Goal: Transaction & Acquisition: Purchase product/service

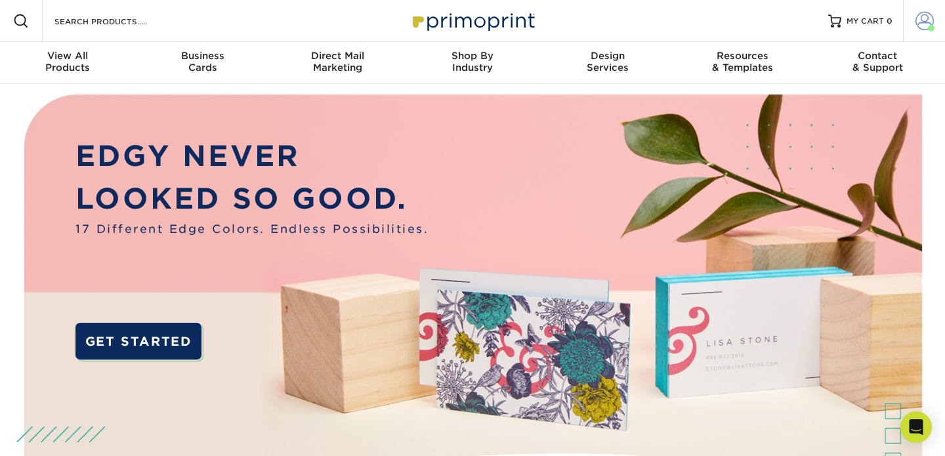
click at [926, 30] on link "Account" at bounding box center [924, 21] width 42 height 42
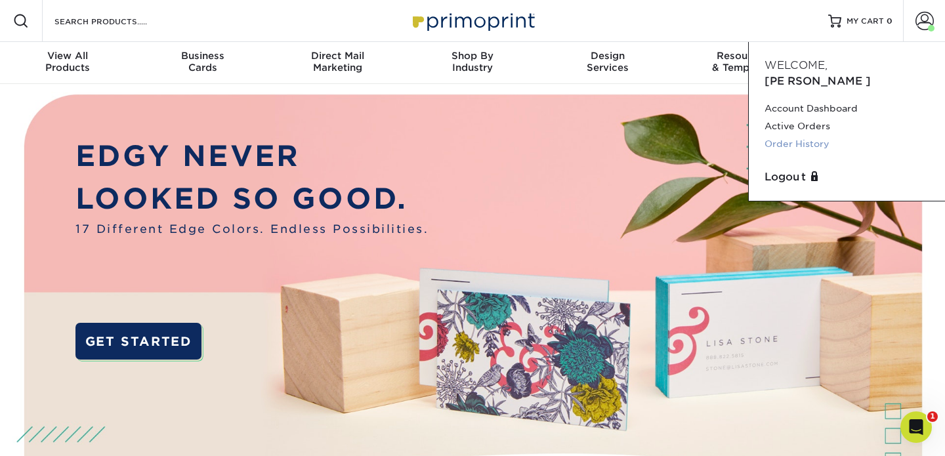
click at [805, 135] on link "Order History" at bounding box center [847, 144] width 165 height 18
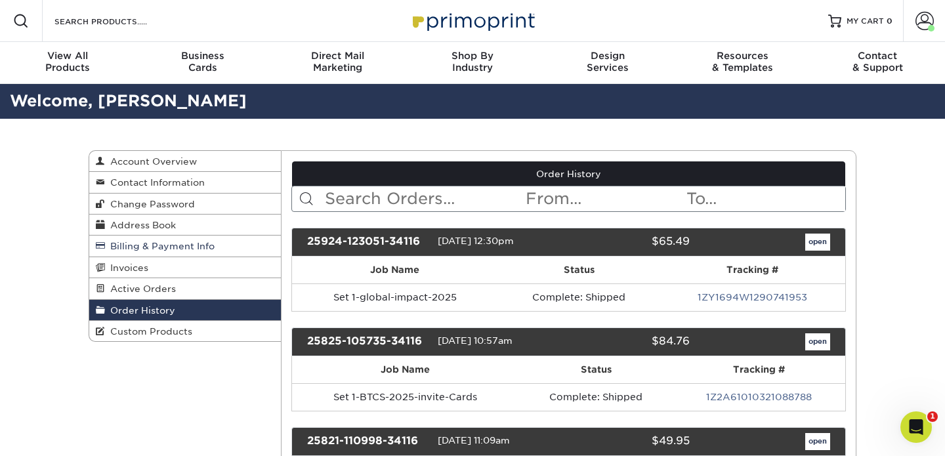
click at [177, 251] on span "Billing & Payment Info" at bounding box center [160, 246] width 110 height 11
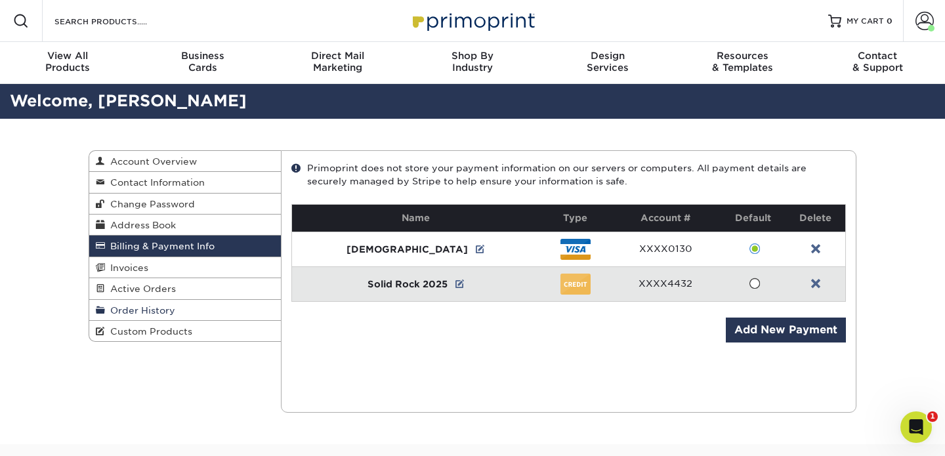
click at [139, 308] on span "Order History" at bounding box center [140, 310] width 70 height 11
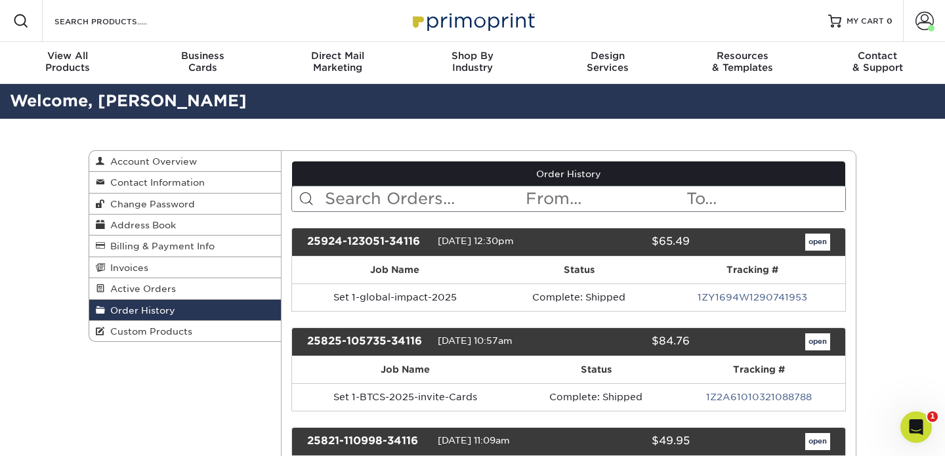
click at [396, 200] on input "text" at bounding box center [425, 198] width 202 height 25
type input "o"
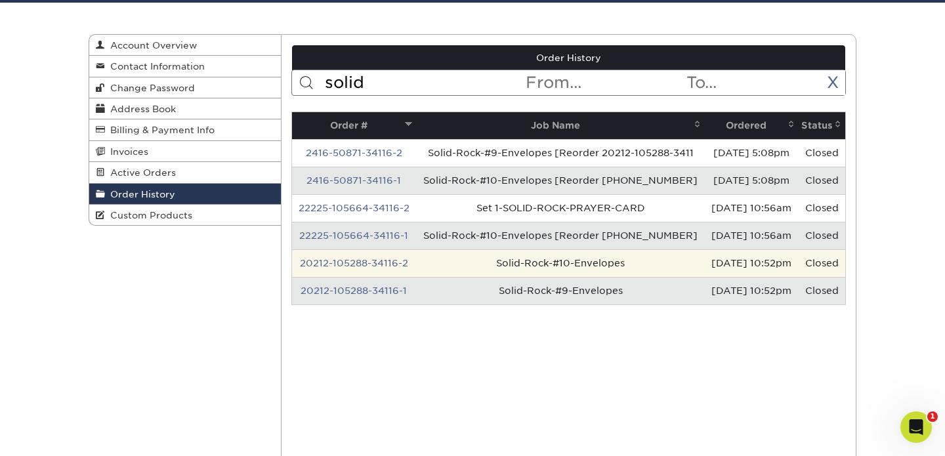
scroll to position [117, 0]
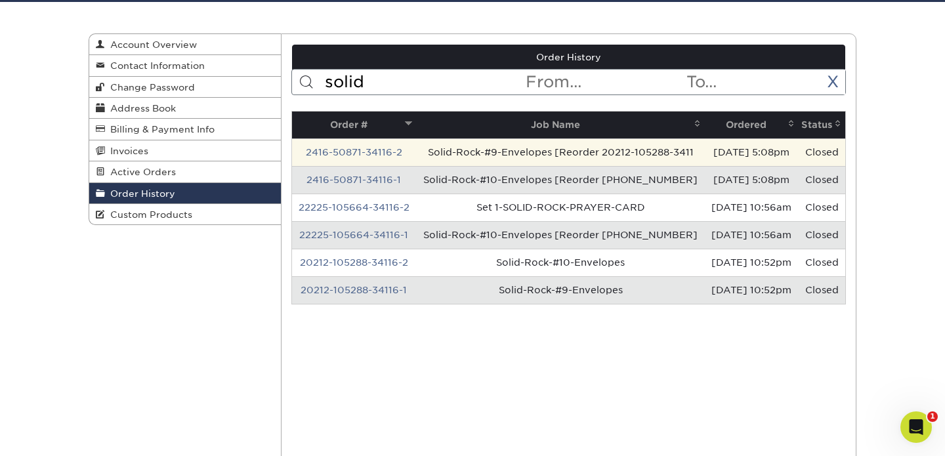
type input "solid"
click at [637, 159] on td "Solid-Rock-#9-Envelopes [Reorder 20212-105288-3411" at bounding box center [560, 153] width 289 height 28
click at [373, 156] on link "2416-50871-34116-2" at bounding box center [354, 152] width 97 height 11
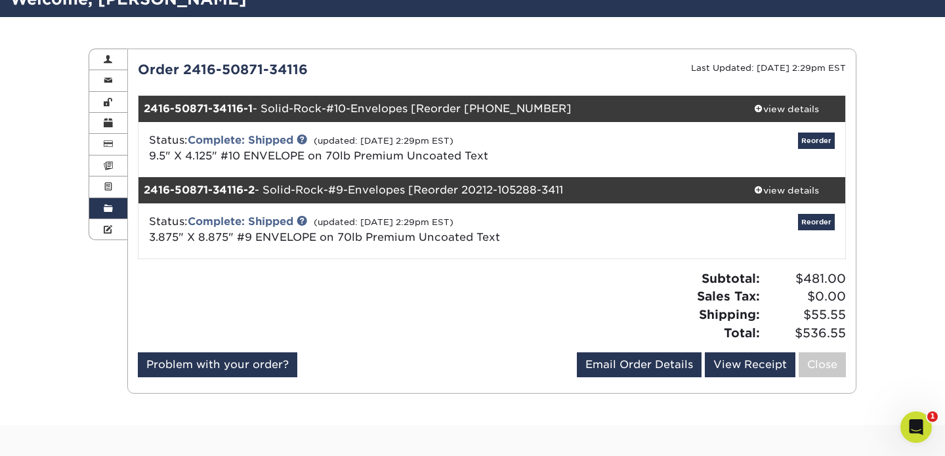
scroll to position [108, 0]
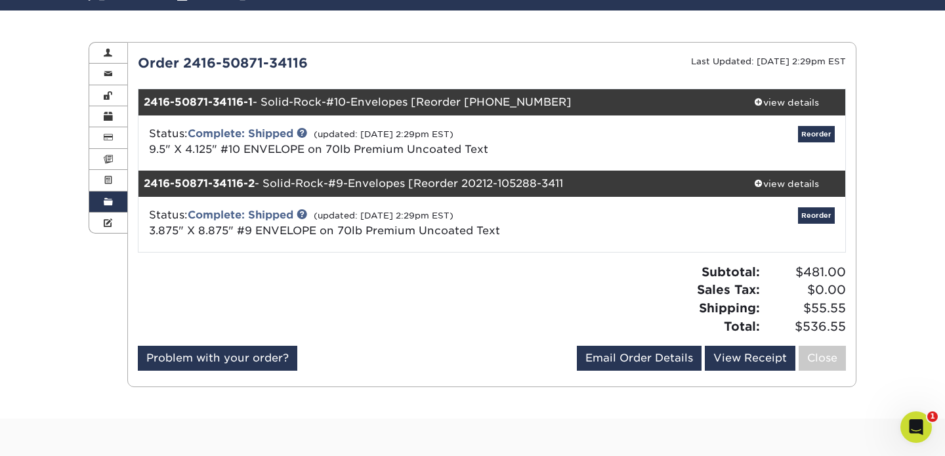
drag, startPoint x: 263, startPoint y: 100, endPoint x: 570, endPoint y: 188, distance: 319.6
click at [570, 188] on ul "2416-50871-34116-1 - Solid-Rock-#10-Envelopes [Reorder 20212-105288-341 view de…" at bounding box center [492, 171] width 709 height 164
click at [570, 188] on div "2416-50871-34116-2 - Solid-Rock-#9-Envelopes [Reorder 20212-105288-3411" at bounding box center [434, 184] width 590 height 26
drag, startPoint x: 804, startPoint y: 329, endPoint x: 846, endPoint y: 328, distance: 42.0
click at [846, 328] on div "Subtotal: $481.00 Sales Tax: $0.00 Shipping: $55.55 Total: $536.55" at bounding box center [674, 299] width 364 height 72
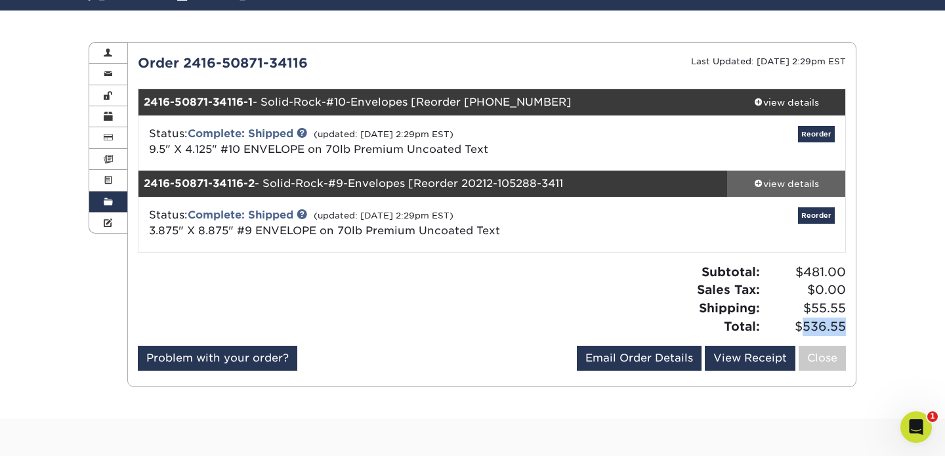
click at [771, 186] on div "view details" at bounding box center [786, 183] width 118 height 13
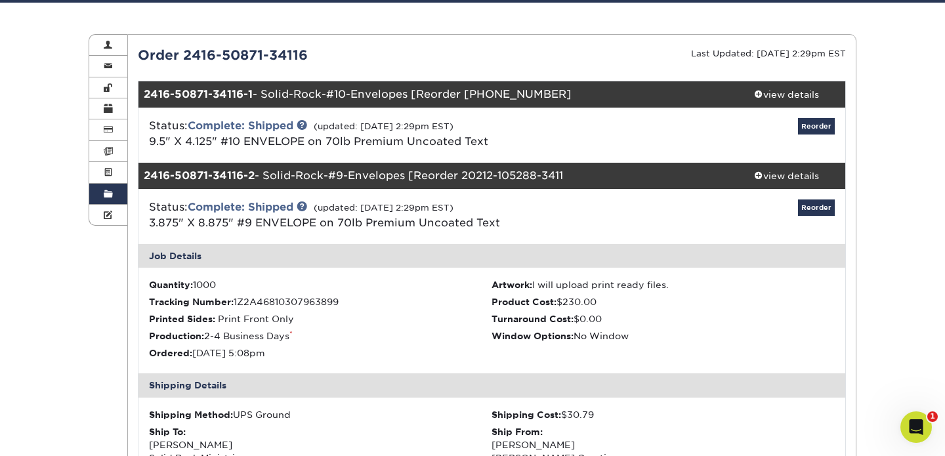
scroll to position [116, 0]
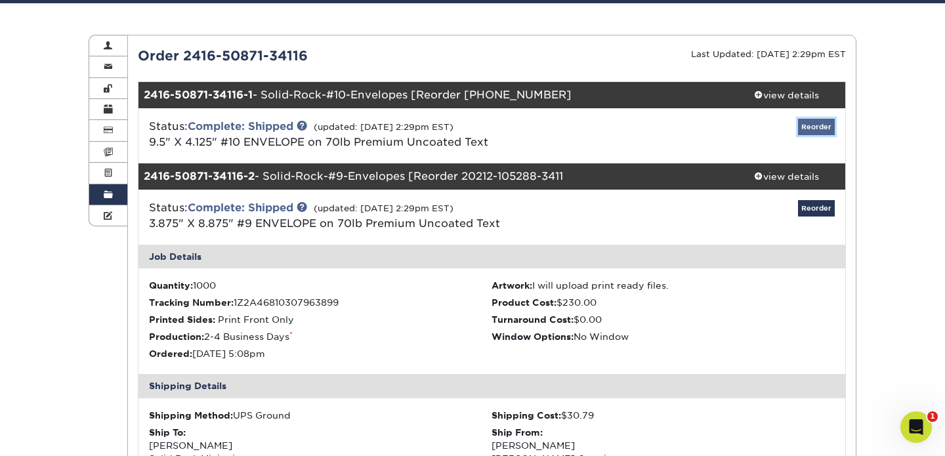
click at [827, 131] on link "Reorder" at bounding box center [816, 127] width 37 height 16
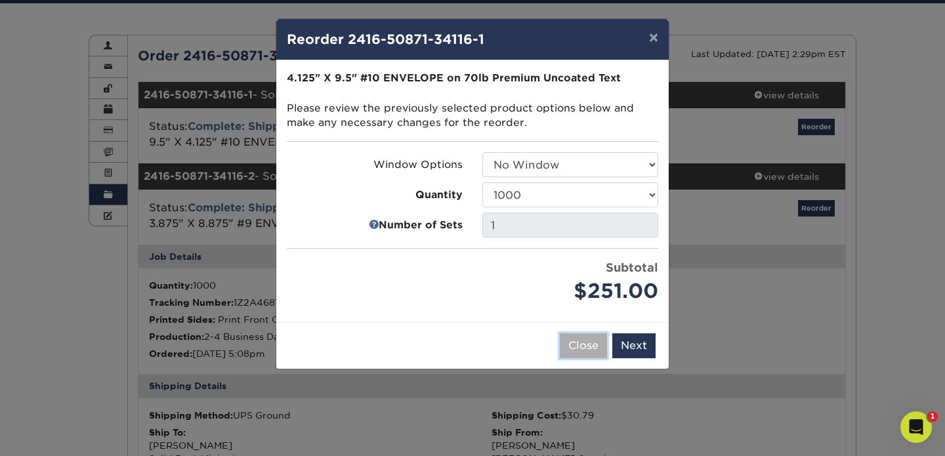
click at [599, 346] on button "Close" at bounding box center [583, 346] width 47 height 25
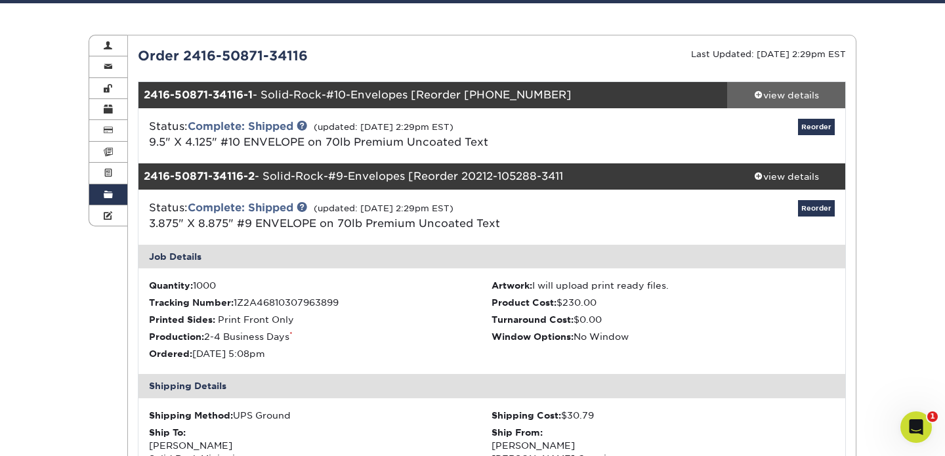
click at [793, 85] on link "view details" at bounding box center [786, 95] width 118 height 26
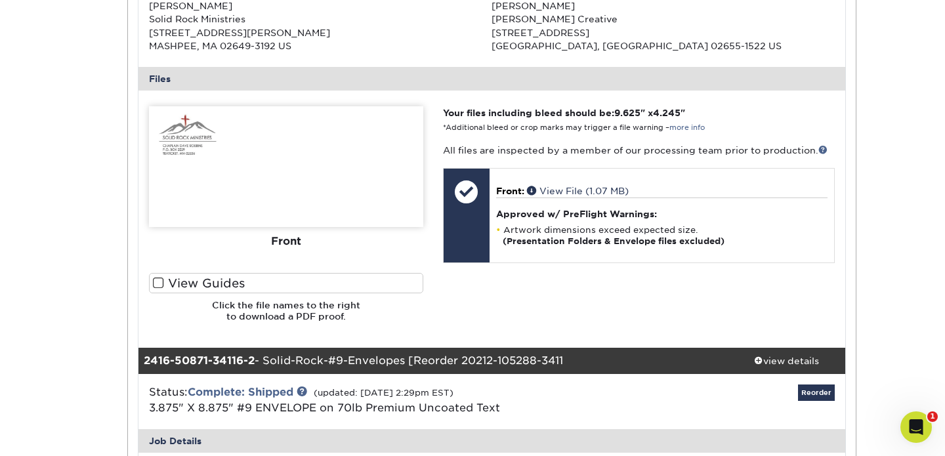
scroll to position [475, 0]
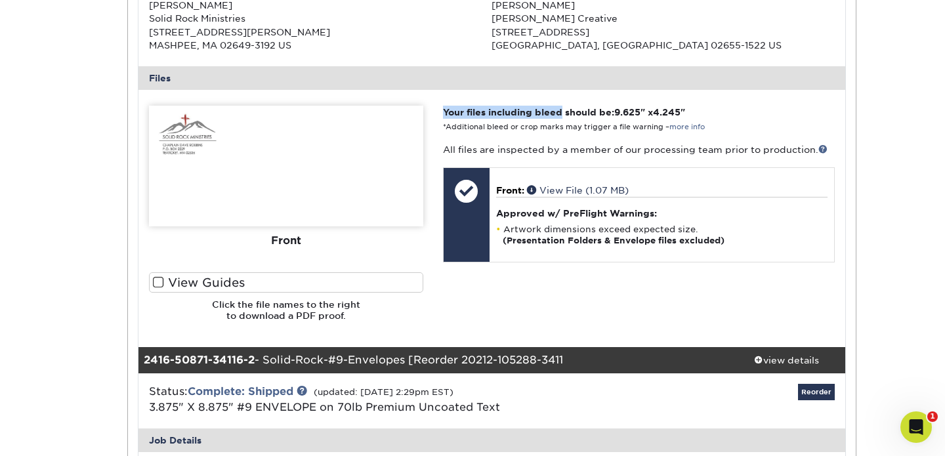
drag, startPoint x: 444, startPoint y: 112, endPoint x: 563, endPoint y: 112, distance: 119.5
click at [563, 112] on strong "Your files including bleed should be: 9.625 " x 4.245 "" at bounding box center [564, 112] width 242 height 11
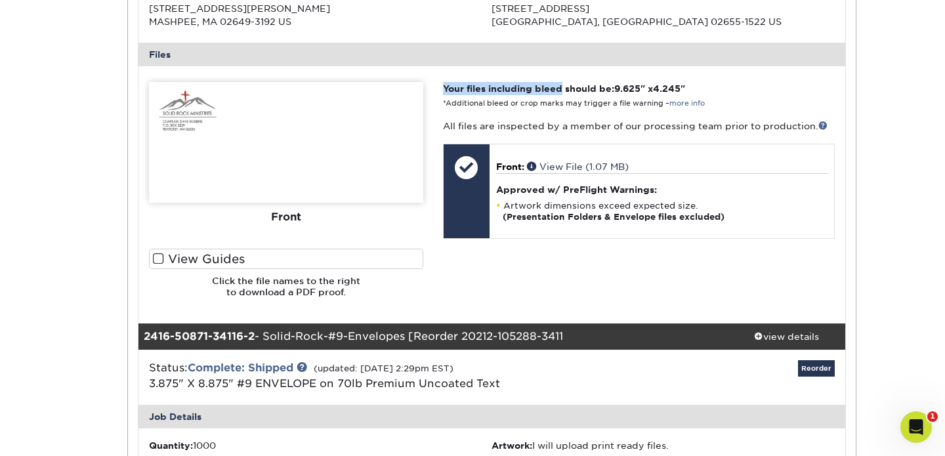
scroll to position [541, 0]
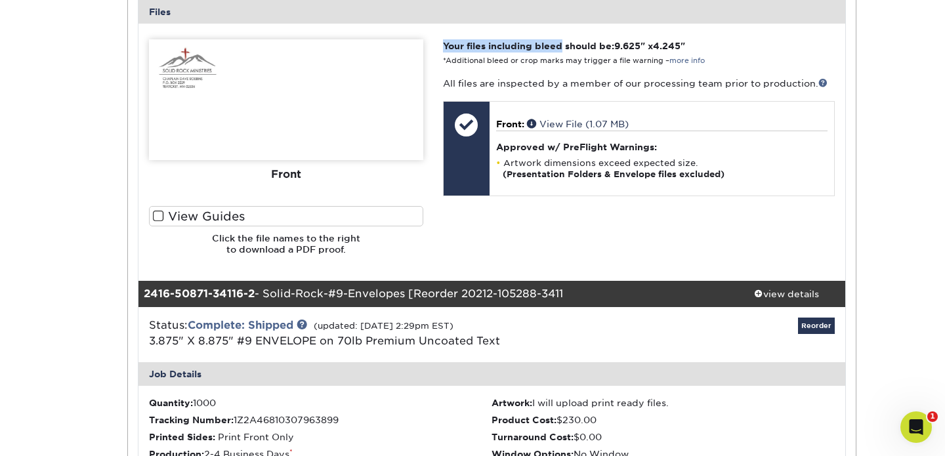
click at [563, 43] on strong "Your files including bleed should be: 9.625 " x 4.245 "" at bounding box center [564, 46] width 242 height 11
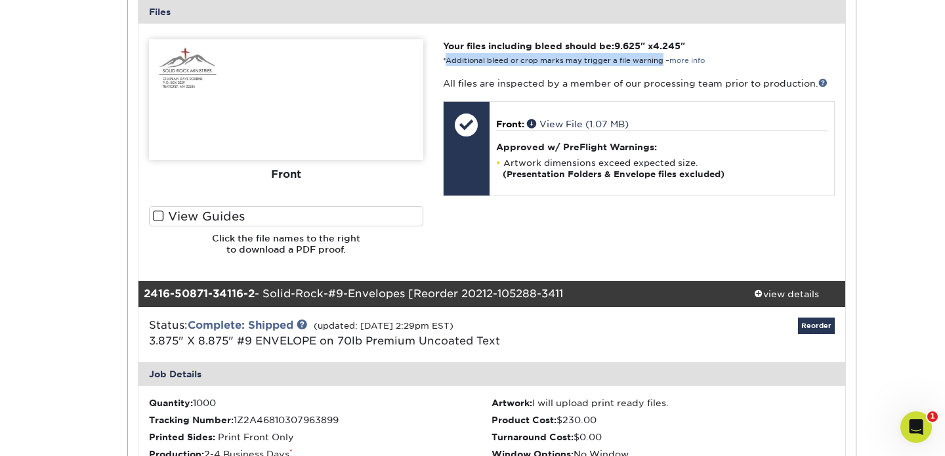
drag, startPoint x: 446, startPoint y: 60, endPoint x: 660, endPoint y: 57, distance: 214.7
click at [660, 57] on small "*Additional bleed or crop marks may trigger a file warning – more info" at bounding box center [574, 60] width 262 height 9
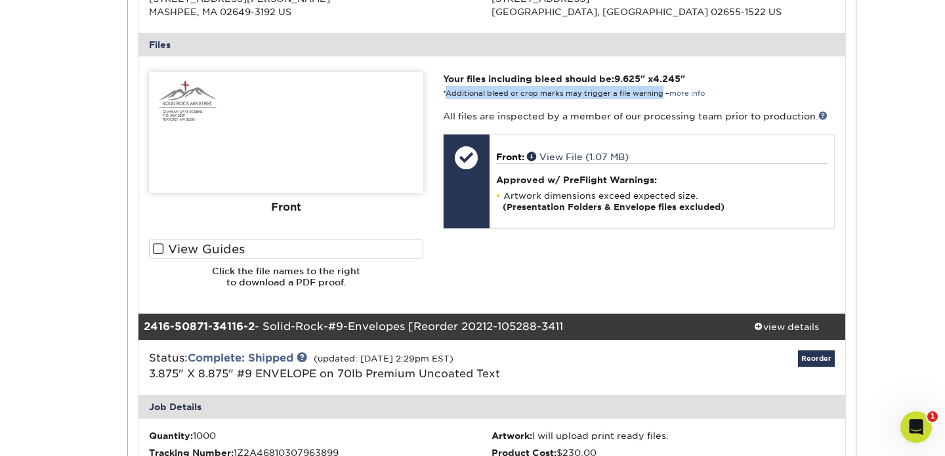
scroll to position [0, 0]
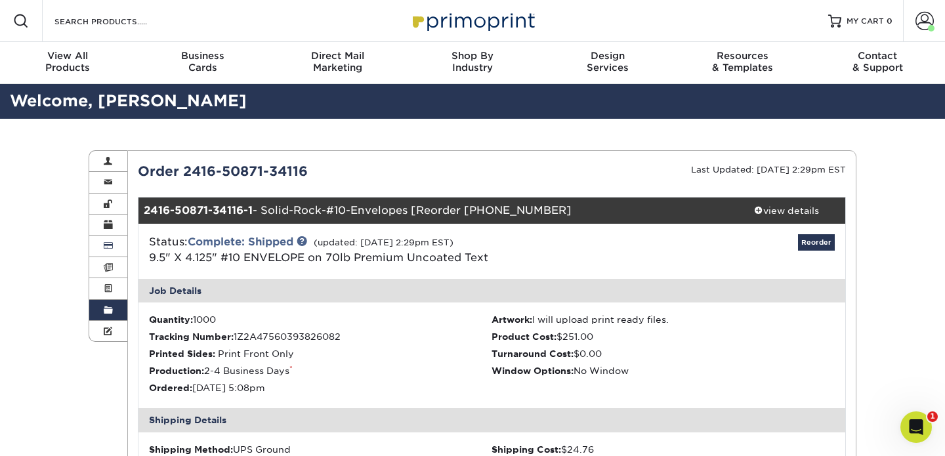
click at [112, 246] on link "Billing & Payment Info" at bounding box center [108, 246] width 38 height 21
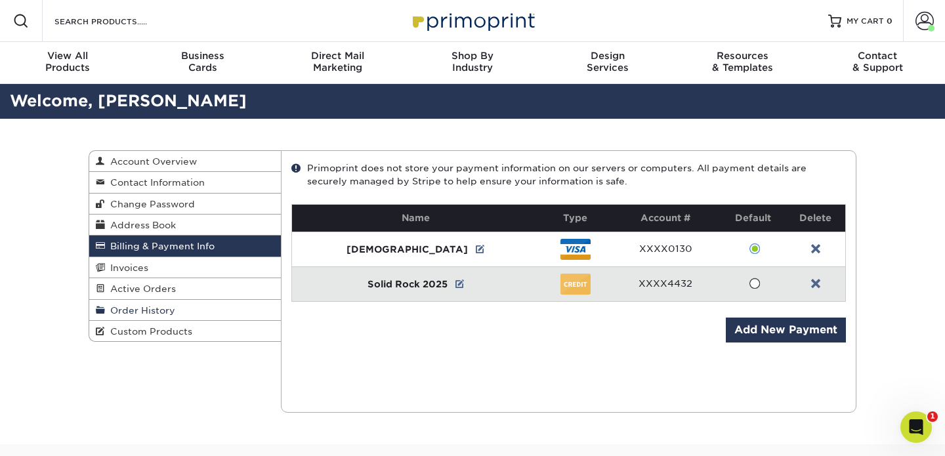
click at [156, 314] on span "Order History" at bounding box center [140, 310] width 70 height 11
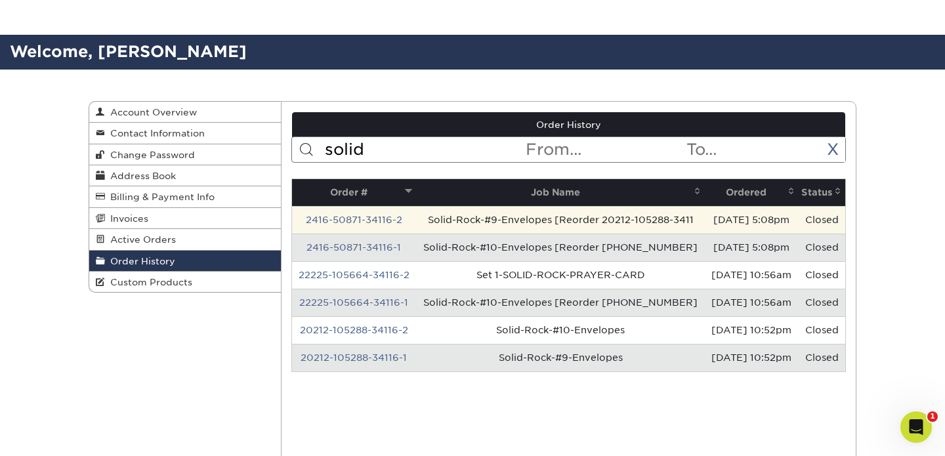
scroll to position [118, 0]
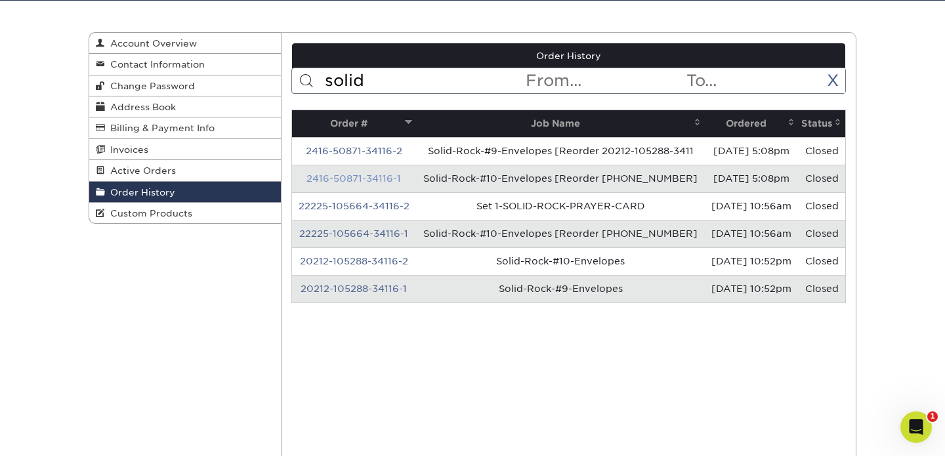
click at [360, 184] on link "2416-50871-34116-1" at bounding box center [354, 178] width 95 height 11
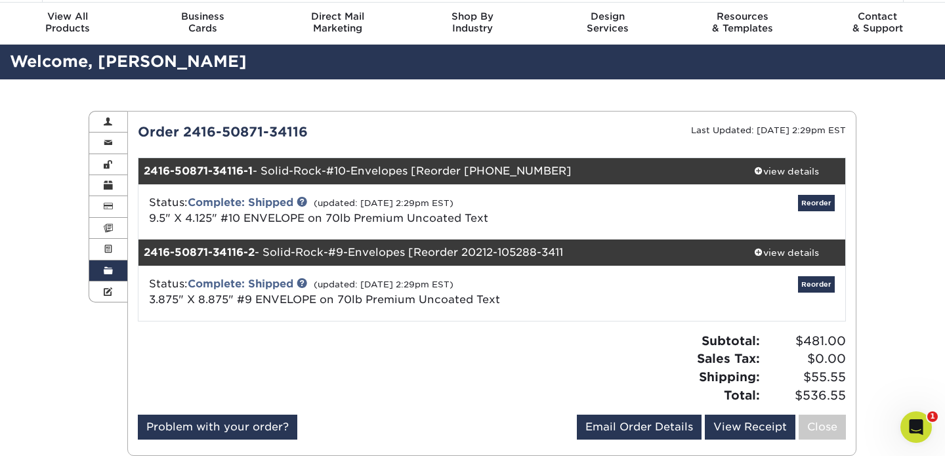
scroll to position [0, 0]
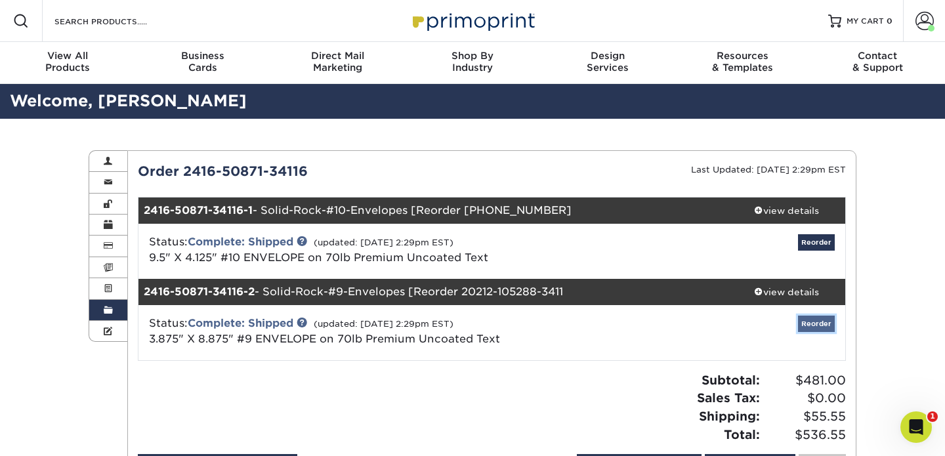
click at [814, 327] on link "Reorder" at bounding box center [816, 324] width 37 height 16
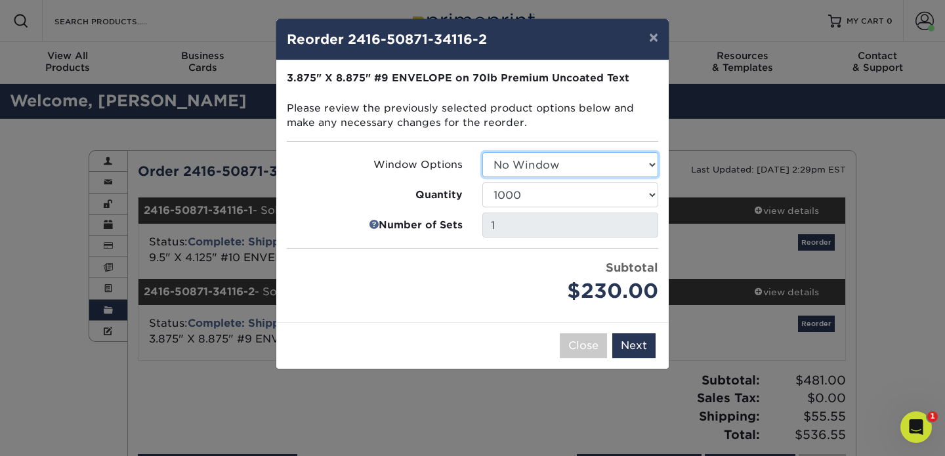
click at [563, 167] on select "Select Option No Window Window (Left Side)" at bounding box center [571, 164] width 176 height 25
click at [634, 349] on button "Next" at bounding box center [634, 346] width 43 height 25
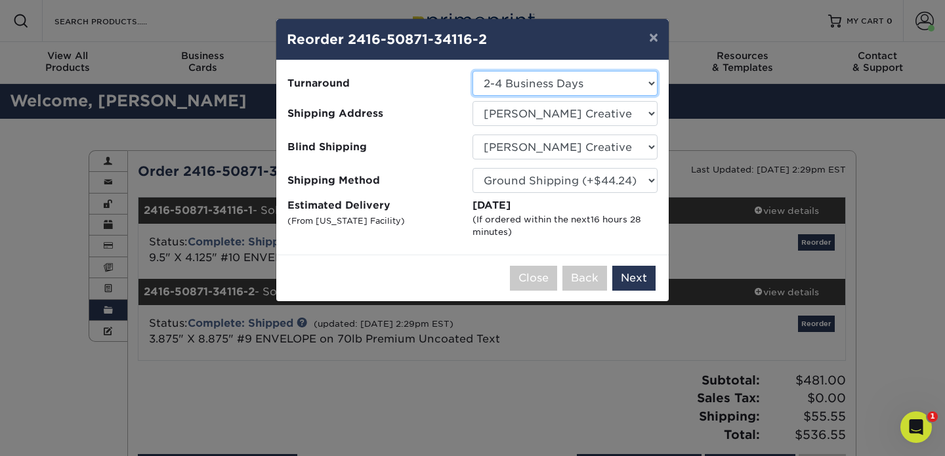
click at [569, 87] on select "Select One 2-4 Business Days" at bounding box center [565, 83] width 185 height 25
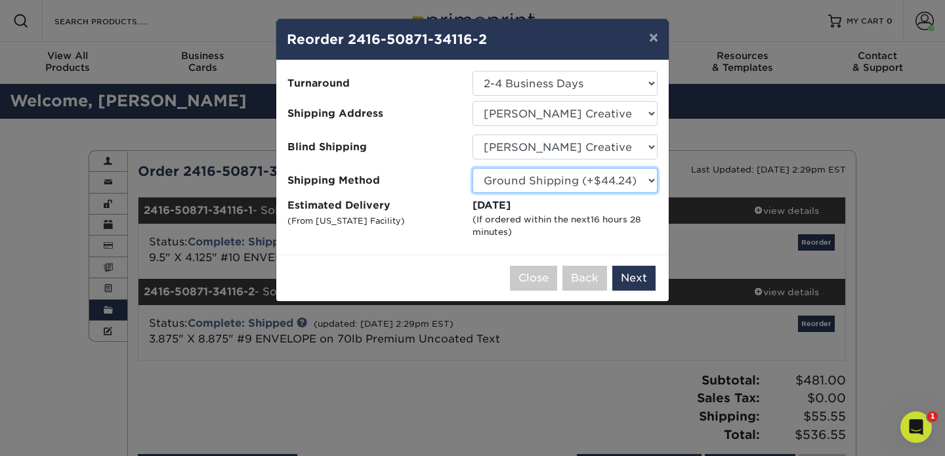
click at [561, 184] on select "Please Select Ground Shipping (+$44.24) 3 Day Shipping Service (+$79.93) 2 Day …" at bounding box center [565, 180] width 185 height 25
click at [630, 279] on button "Next" at bounding box center [634, 278] width 43 height 25
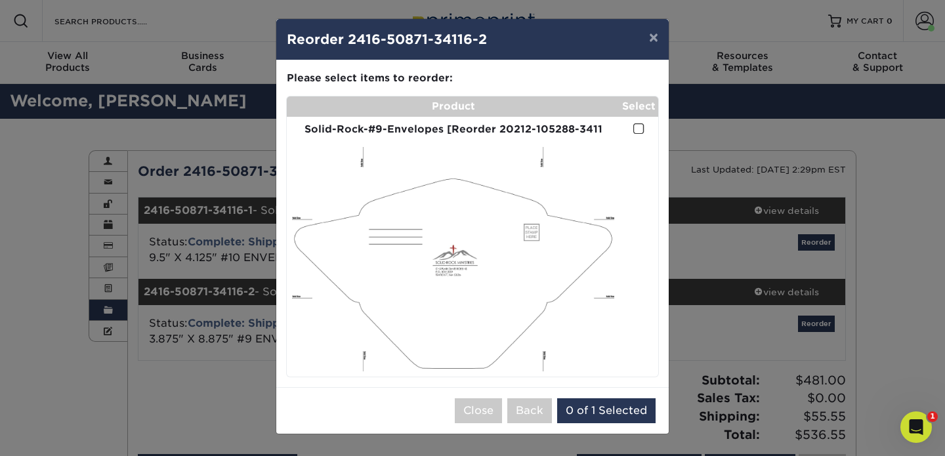
click at [632, 130] on td at bounding box center [639, 130] width 39 height 26
click at [637, 131] on span at bounding box center [639, 129] width 11 height 12
click at [0, 0] on input "checkbox" at bounding box center [0, 0] width 0 height 0
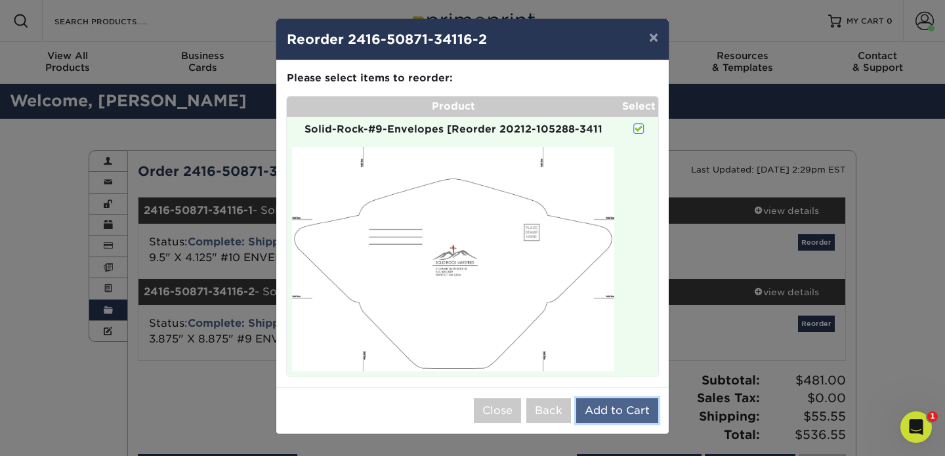
click at [624, 412] on button "Add to Cart" at bounding box center [617, 411] width 82 height 25
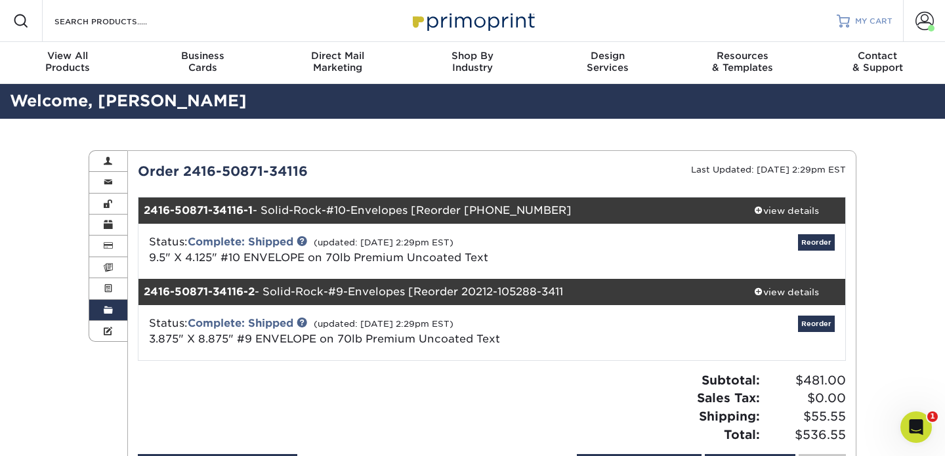
click at [850, 21] on div at bounding box center [843, 20] width 13 height 13
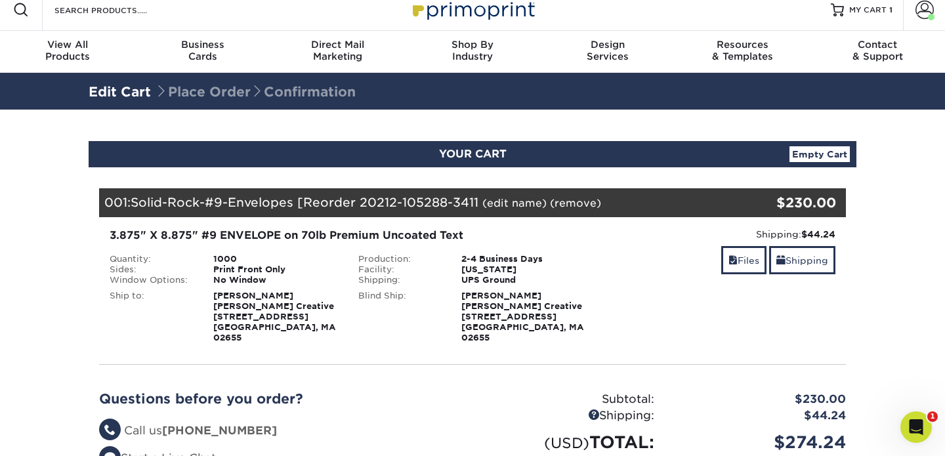
scroll to position [23, 0]
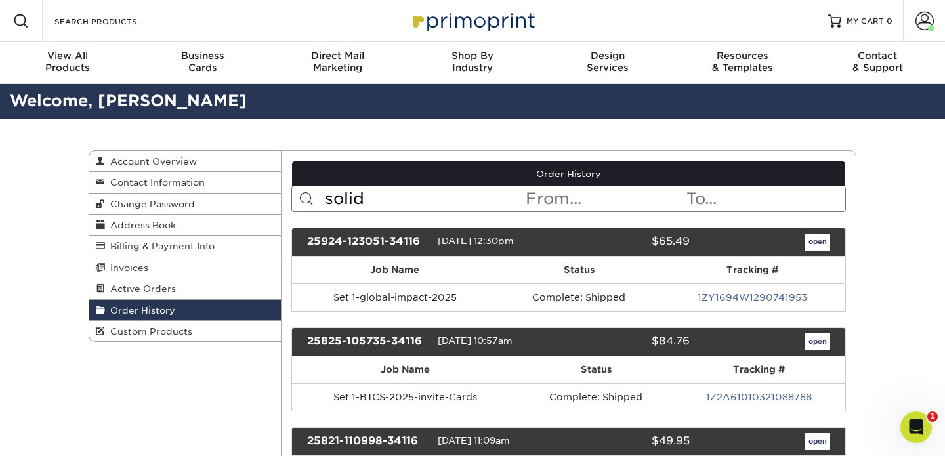
click at [392, 200] on input "solid" at bounding box center [425, 198] width 202 height 25
type input "soli"
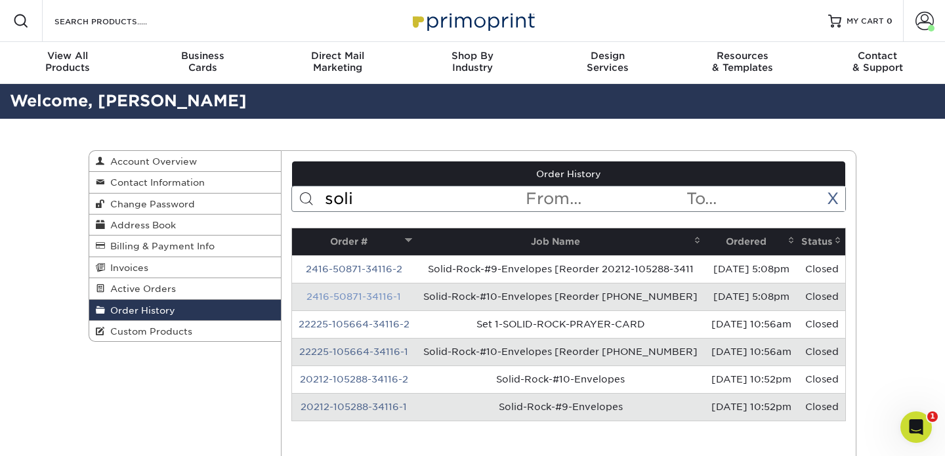
click at [330, 302] on link "2416-50871-34116-1" at bounding box center [354, 296] width 95 height 11
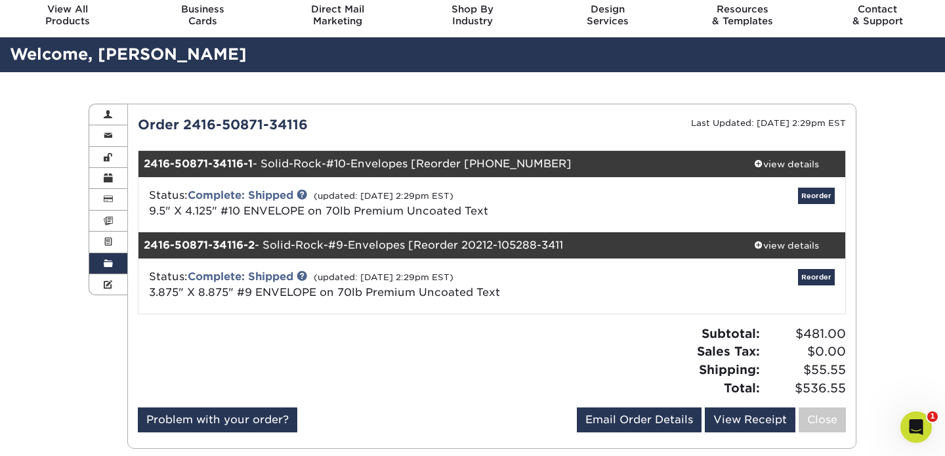
scroll to position [58, 0]
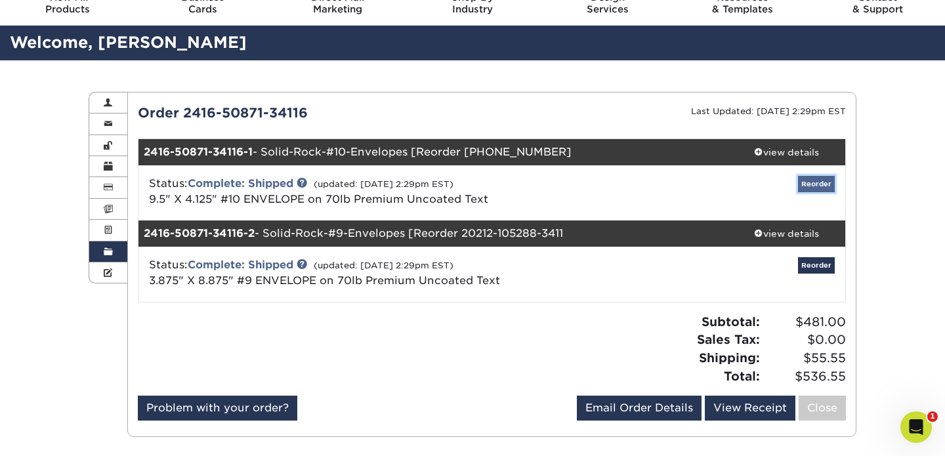
click at [813, 181] on link "Reorder" at bounding box center [816, 184] width 37 height 16
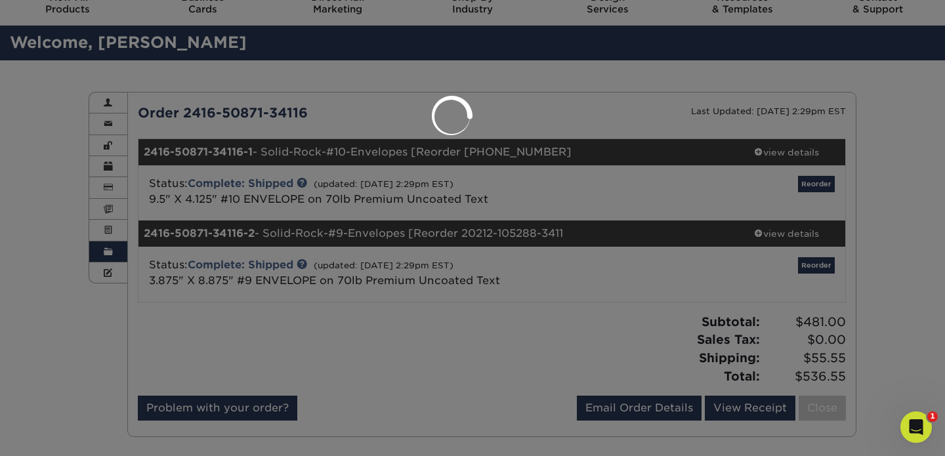
select select "181343"
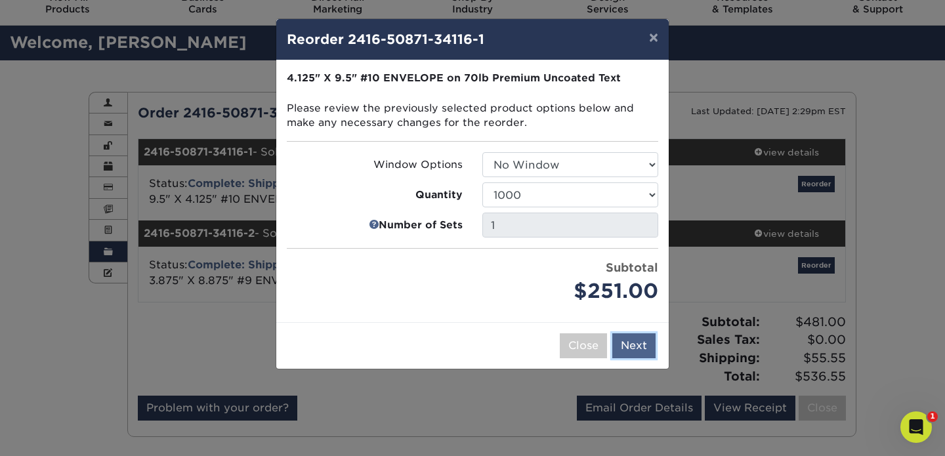
click at [643, 342] on button "Next" at bounding box center [634, 346] width 43 height 25
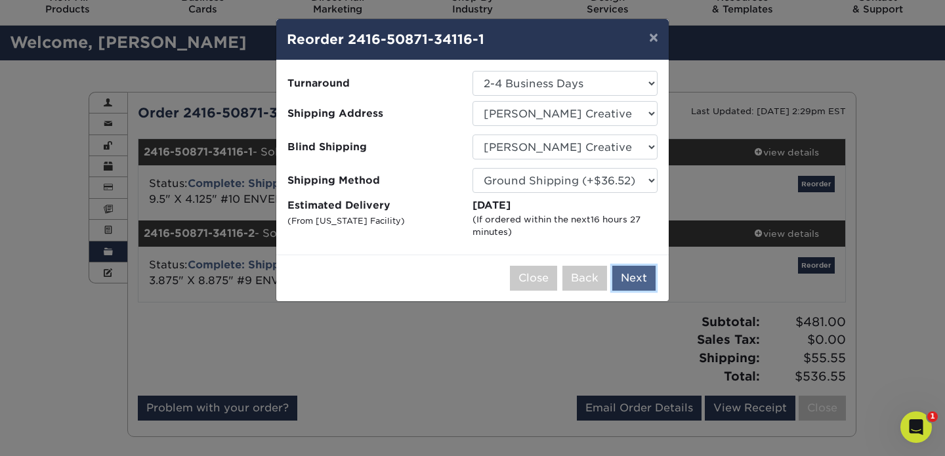
click at [636, 277] on button "Next" at bounding box center [634, 278] width 43 height 25
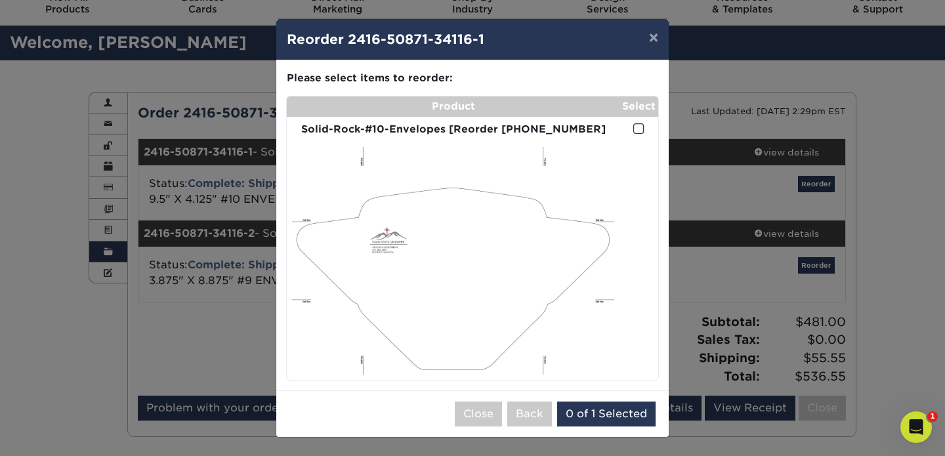
click at [635, 131] on span at bounding box center [639, 129] width 11 height 12
click at [0, 0] on input "checkbox" at bounding box center [0, 0] width 0 height 0
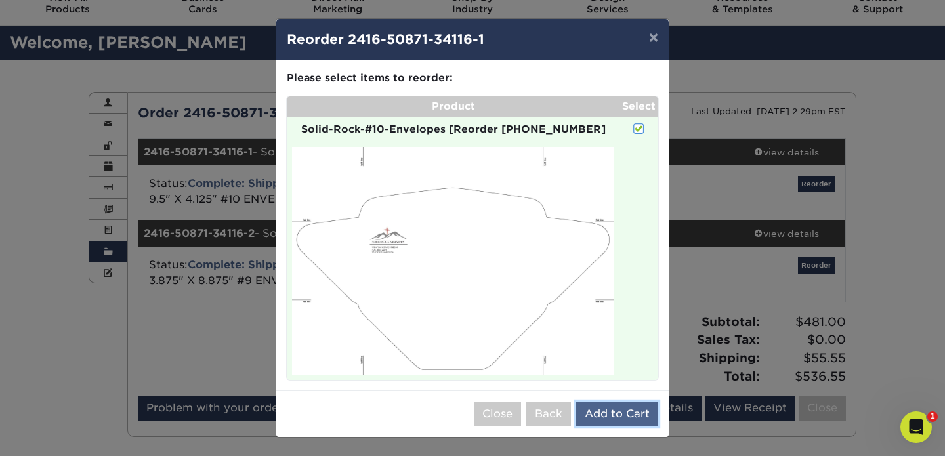
click at [632, 421] on button "Add to Cart" at bounding box center [617, 414] width 82 height 25
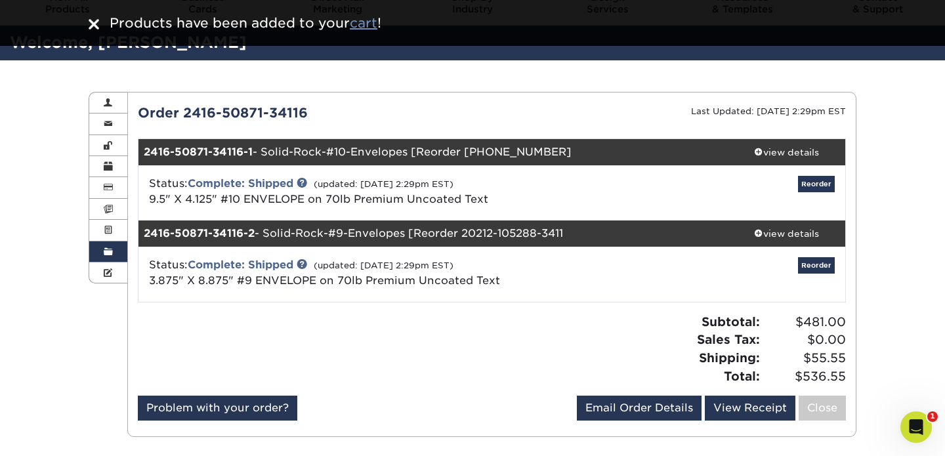
click at [360, 22] on u "cart" at bounding box center [364, 23] width 28 height 16
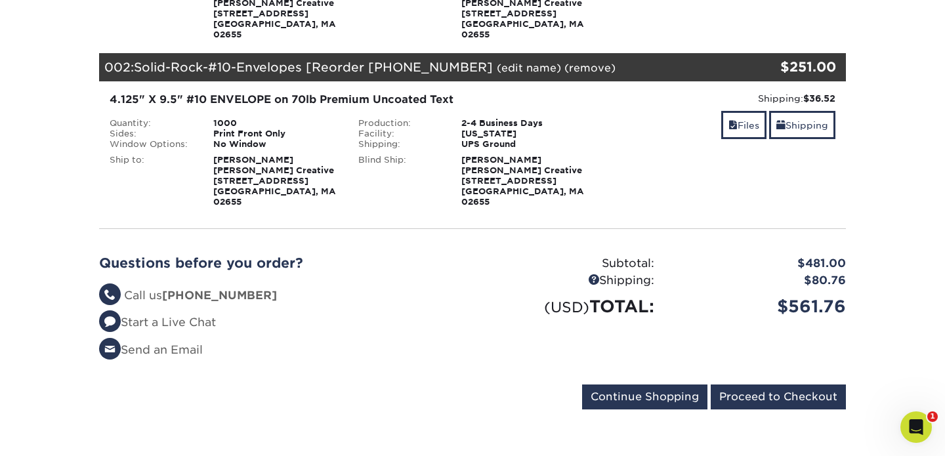
scroll to position [345, 0]
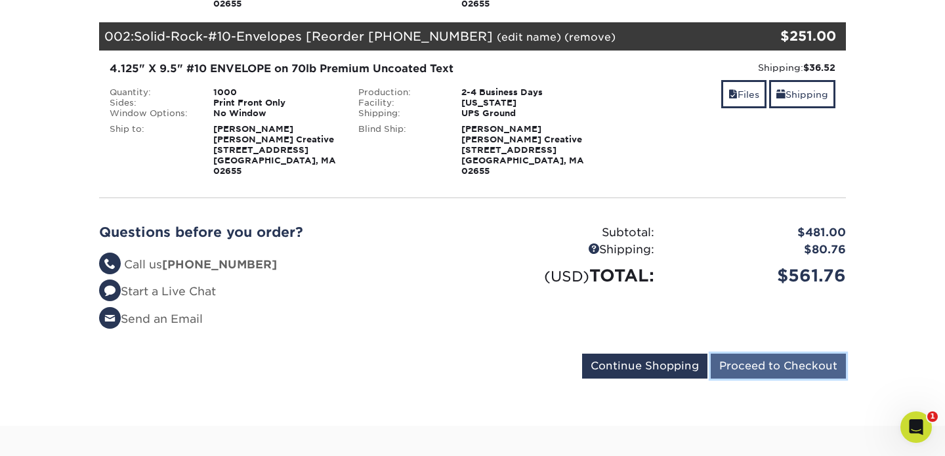
click at [815, 360] on input "Proceed to Checkout" at bounding box center [778, 366] width 135 height 25
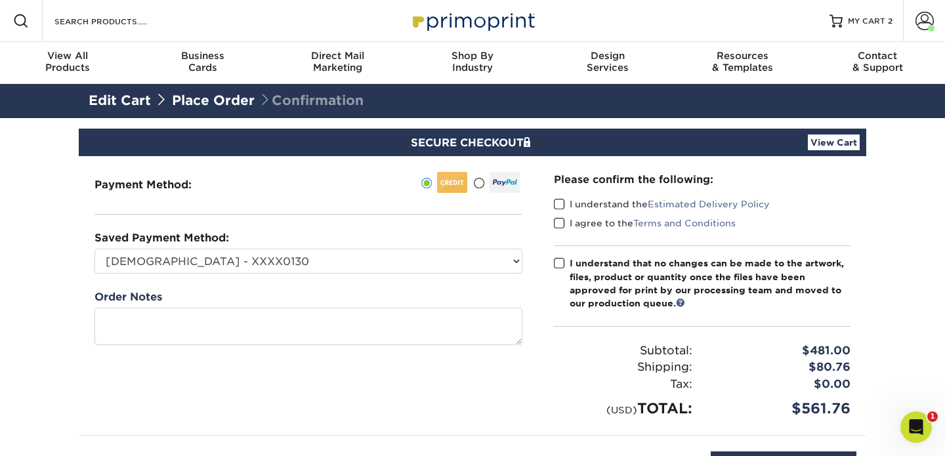
click at [561, 198] on span at bounding box center [559, 204] width 11 height 12
click at [0, 0] on input "I understand the Estimated Delivery Policy" at bounding box center [0, 0] width 0 height 0
click at [558, 223] on span at bounding box center [559, 223] width 11 height 12
click at [0, 0] on input "I agree to the Terms and Conditions" at bounding box center [0, 0] width 0 height 0
click at [561, 263] on span at bounding box center [559, 263] width 11 height 12
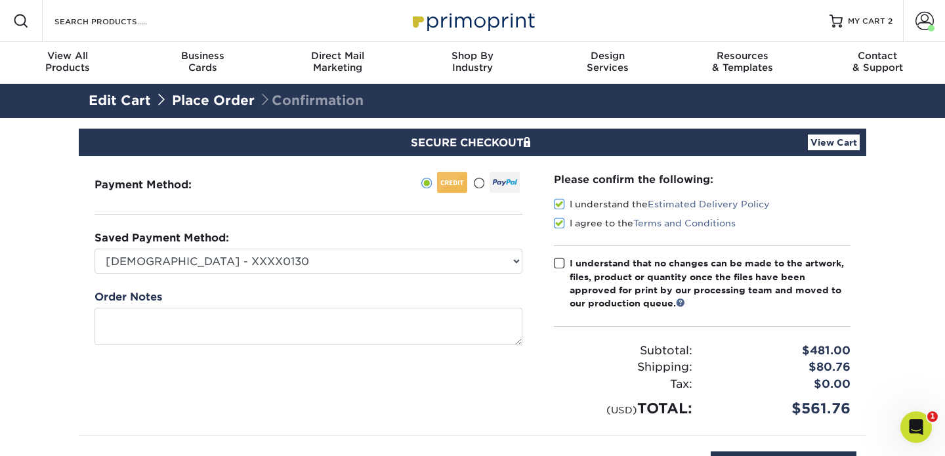
click at [0, 0] on input "I understand that no changes can be made to the artwork, files, product or quan…" at bounding box center [0, 0] width 0 height 0
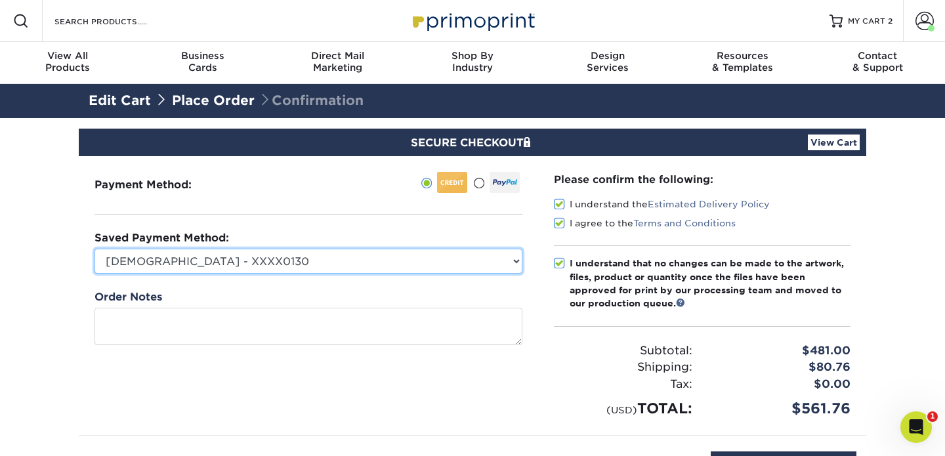
click at [251, 258] on select "CapeFaith Church - XXXX0130 Solid Rock 2025 - XXXX4432 New Credit Card" at bounding box center [309, 261] width 428 height 25
select select "67509"
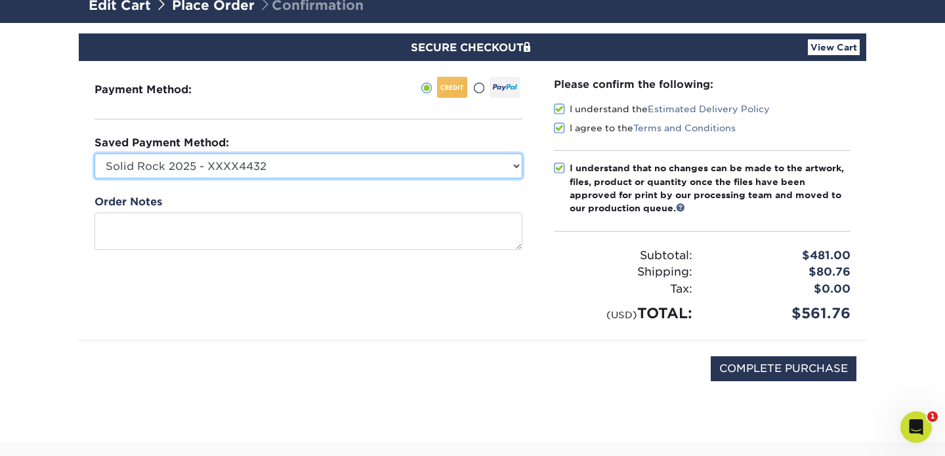
scroll to position [129, 0]
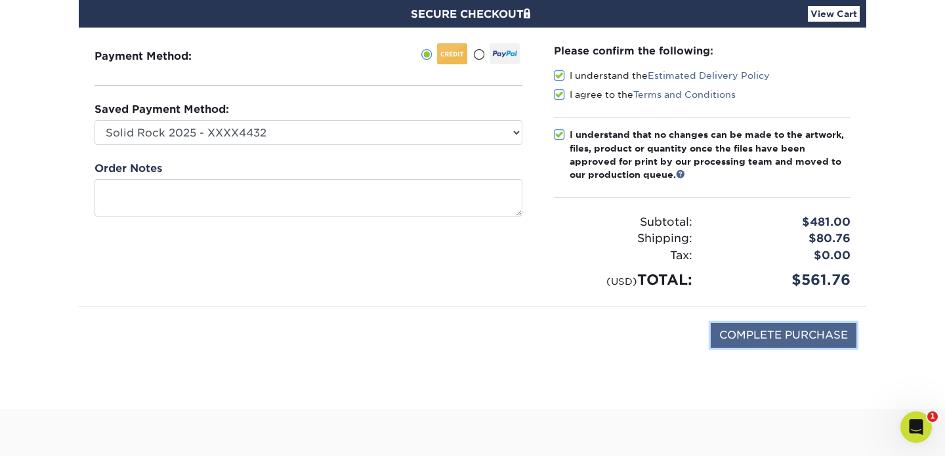
click at [769, 330] on input "COMPLETE PURCHASE" at bounding box center [784, 335] width 146 height 25
type input "PROCESSING, PLEASE WAIT..."
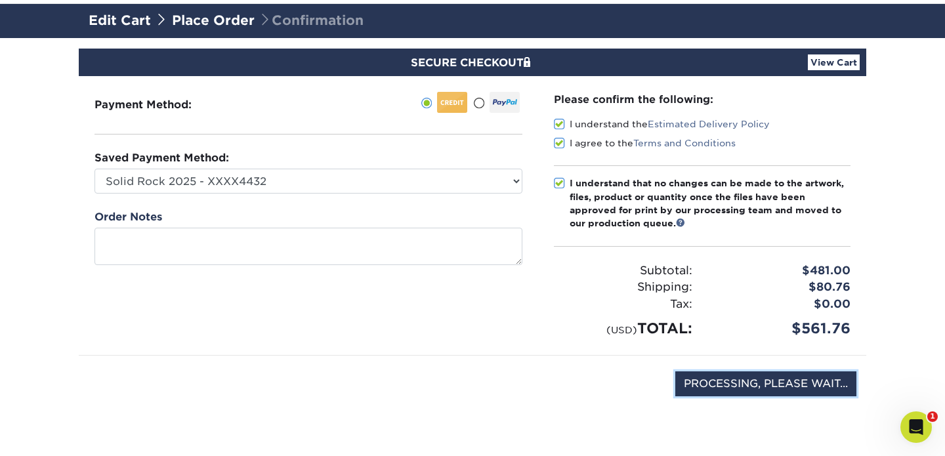
scroll to position [68, 0]
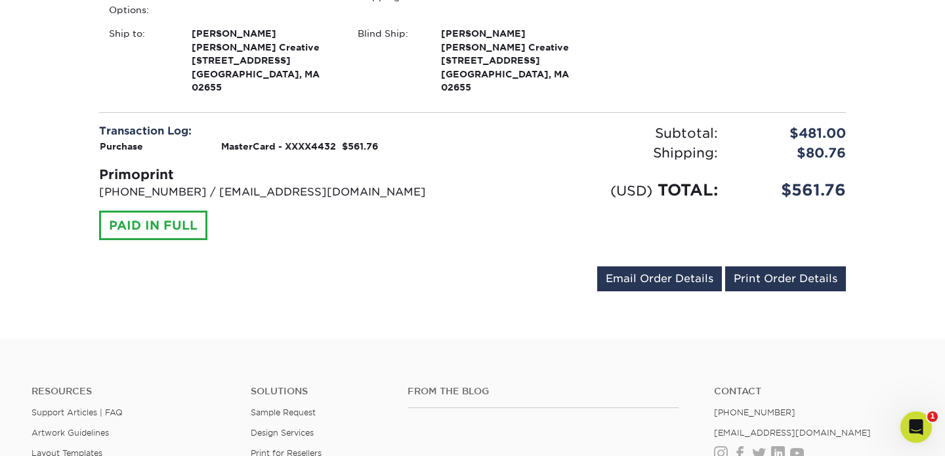
scroll to position [609, 0]
click at [647, 281] on link "Email Order Details" at bounding box center [659, 279] width 125 height 25
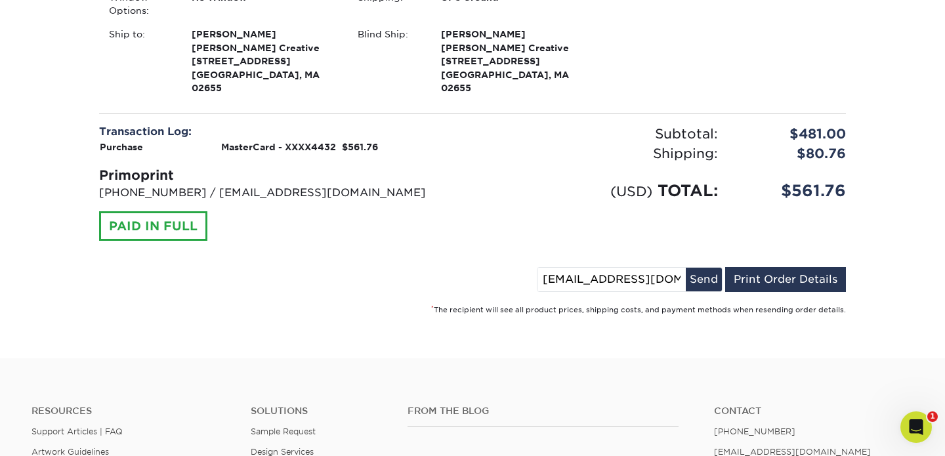
drag, startPoint x: 618, startPoint y: 282, endPoint x: 578, endPoint y: 286, distance: 40.2
click at [578, 286] on input "[EMAIL_ADDRESS][DOMAIN_NAME]" at bounding box center [612, 280] width 148 height 24
drag, startPoint x: 639, startPoint y: 282, endPoint x: 590, endPoint y: 286, distance: 49.5
click at [590, 286] on input "[PERSON_NAME][EMAIL_ADDRESS][DOMAIN_NAME]" at bounding box center [612, 280] width 148 height 24
click at [680, 281] on input "[PERSON_NAME][EMAIL_ADDRESS][DOMAIN_NAME]" at bounding box center [612, 280] width 148 height 24
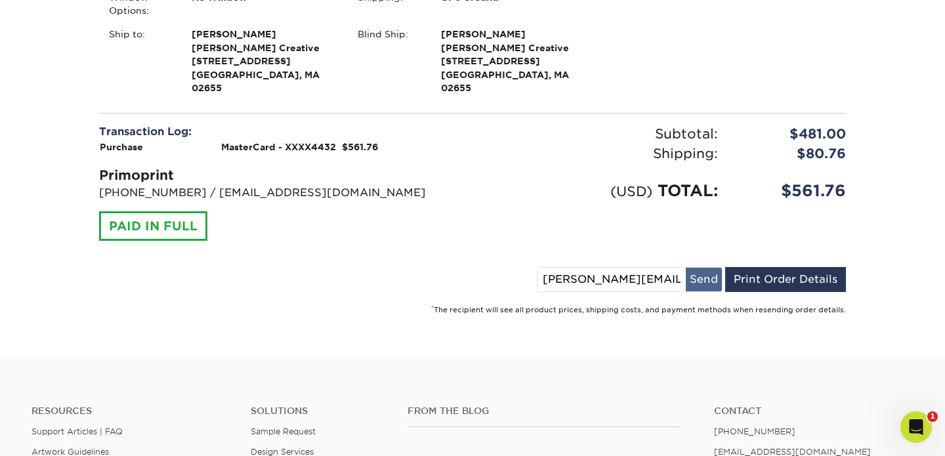
type input "[PERSON_NAME][EMAIL_ADDRESS][DOMAIN_NAME]"
click at [708, 277] on button "Send" at bounding box center [704, 280] width 36 height 24
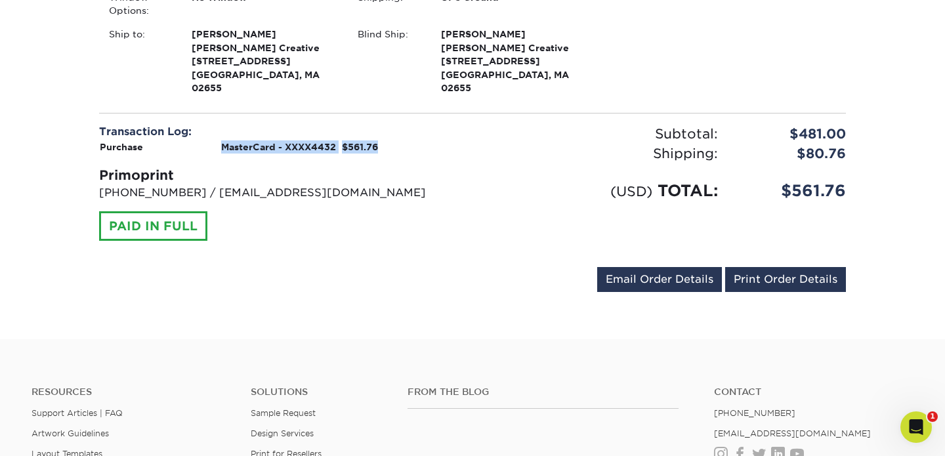
drag, startPoint x: 223, startPoint y: 146, endPoint x: 377, endPoint y: 147, distance: 154.3
click at [377, 147] on tr "Purchase MasterCard - XXXX4432 $561.76" at bounding box center [281, 147] width 364 height 14
click at [533, 176] on div "(USD) TOTAL: $561.76" at bounding box center [664, 182] width 383 height 39
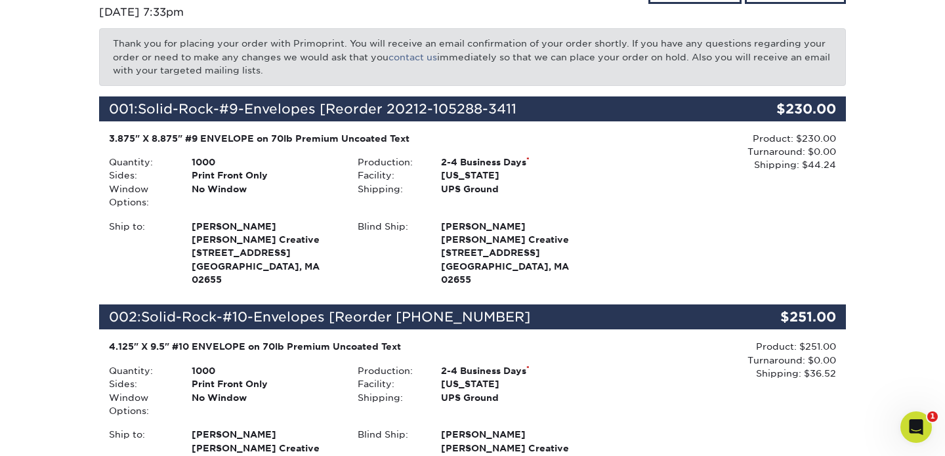
scroll to position [0, 0]
